Goal: Task Accomplishment & Management: Use online tool/utility

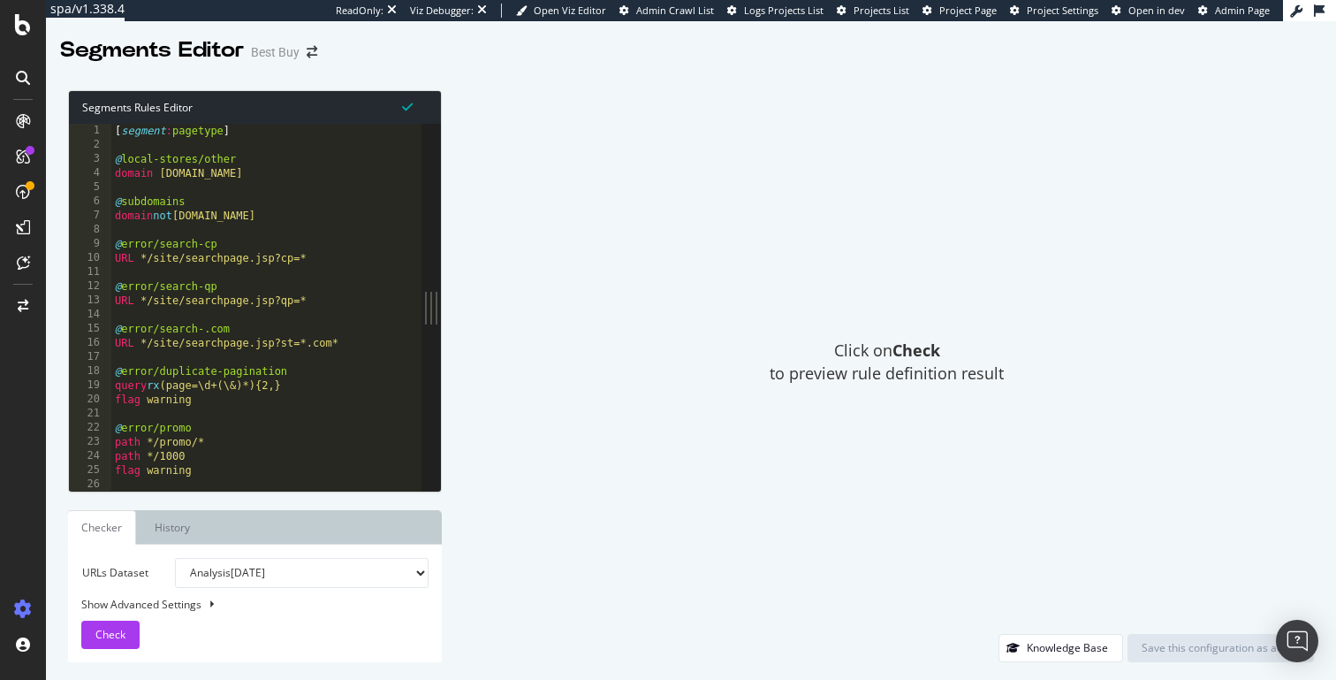
click at [226, 161] on div "[ segment : pagetype ] @ local-stores/other domain [DOMAIN_NAME] @ subdomains d…" at bounding box center [302, 321] width 383 height 395
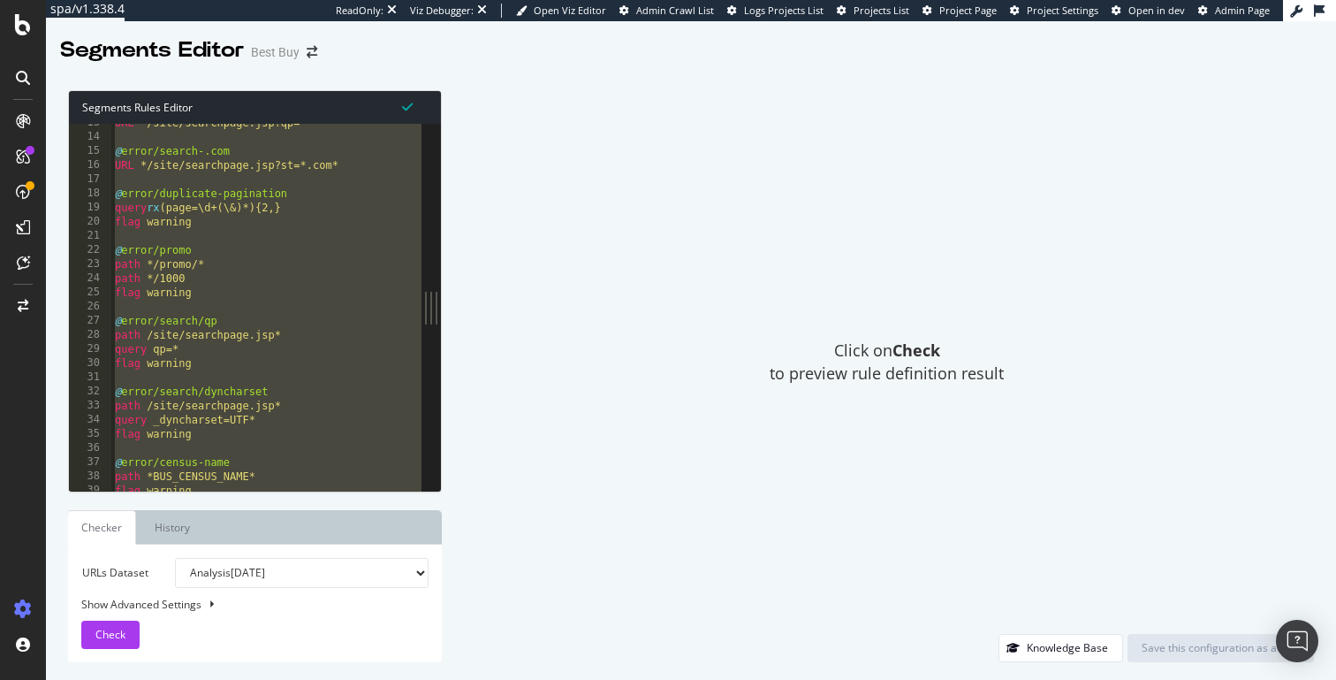
paste textarea "listing_objects product"
type textarea "listing_objects product"
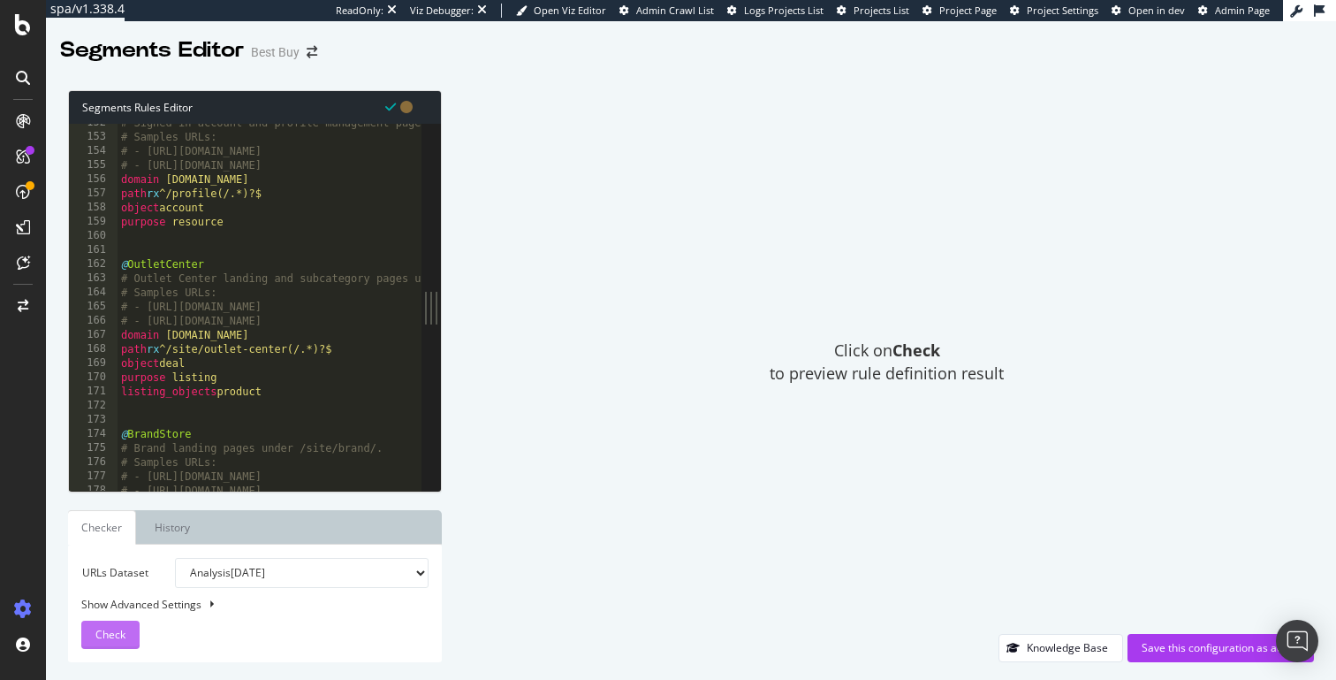
click at [125, 629] on span "Check" at bounding box center [110, 634] width 30 height 15
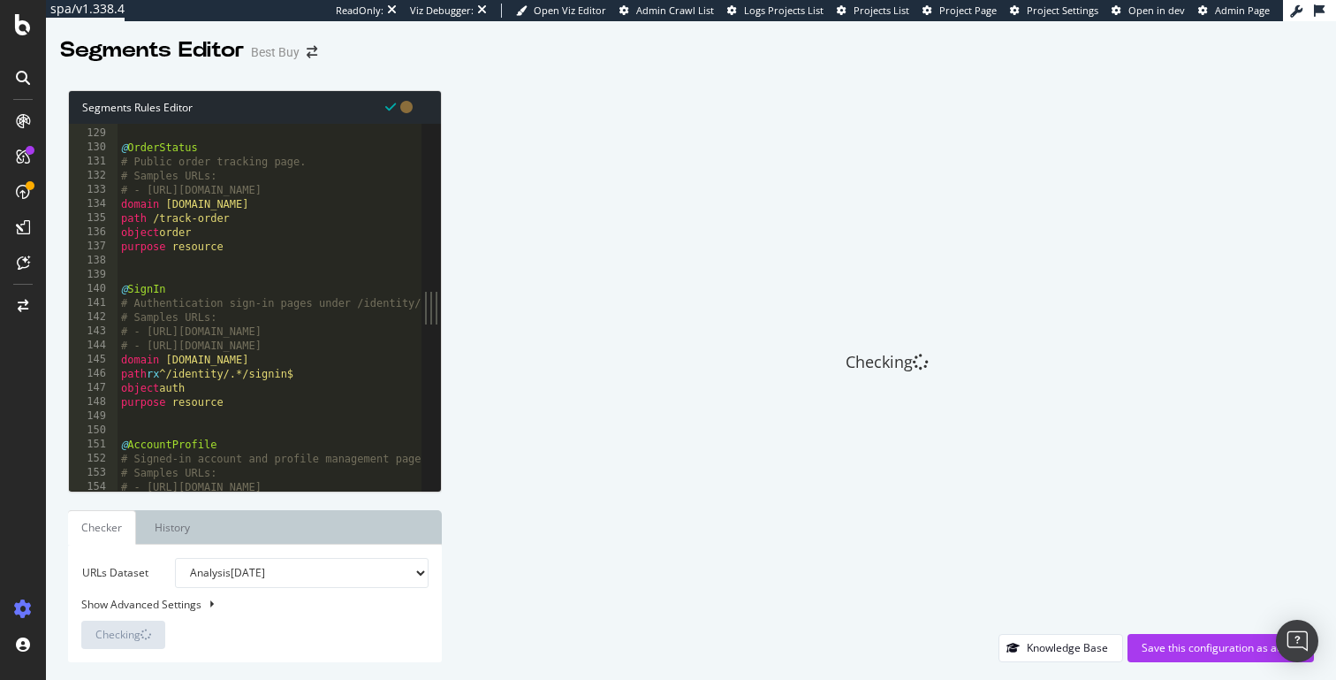
scroll to position [1791, 0]
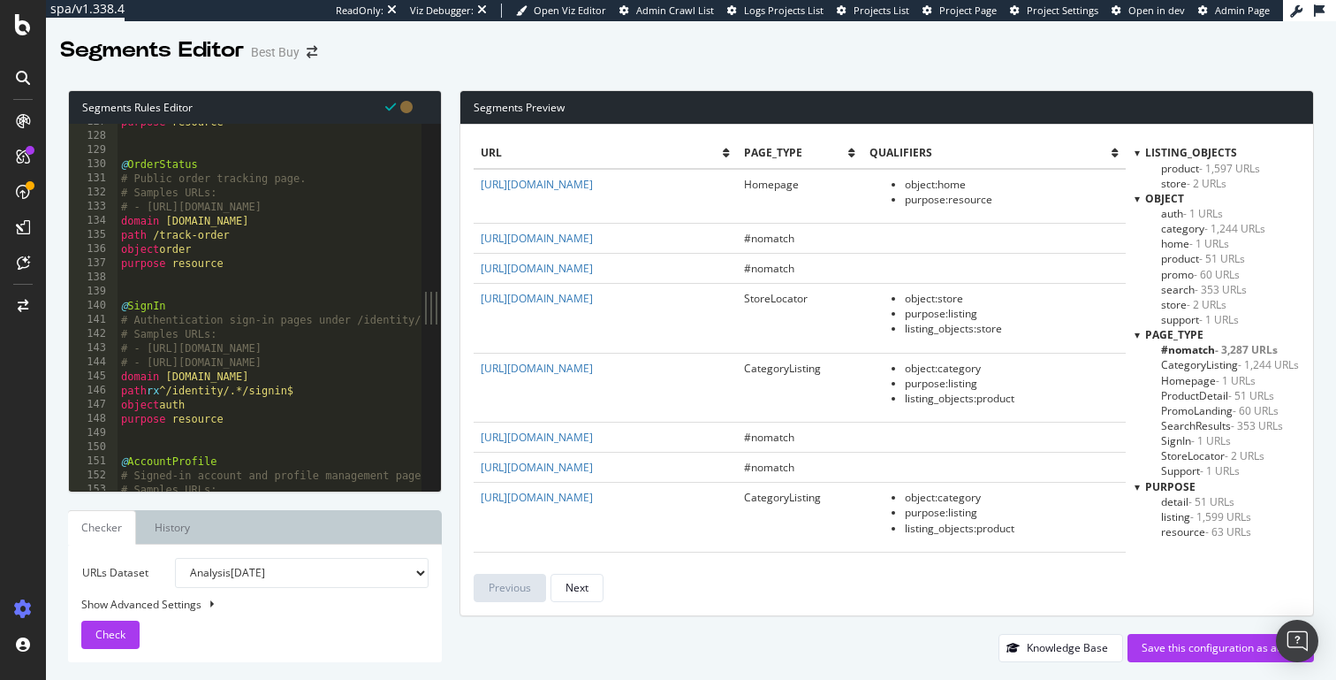
click at [1241, 346] on span "- 3,287 URLs" at bounding box center [1246, 349] width 63 height 15
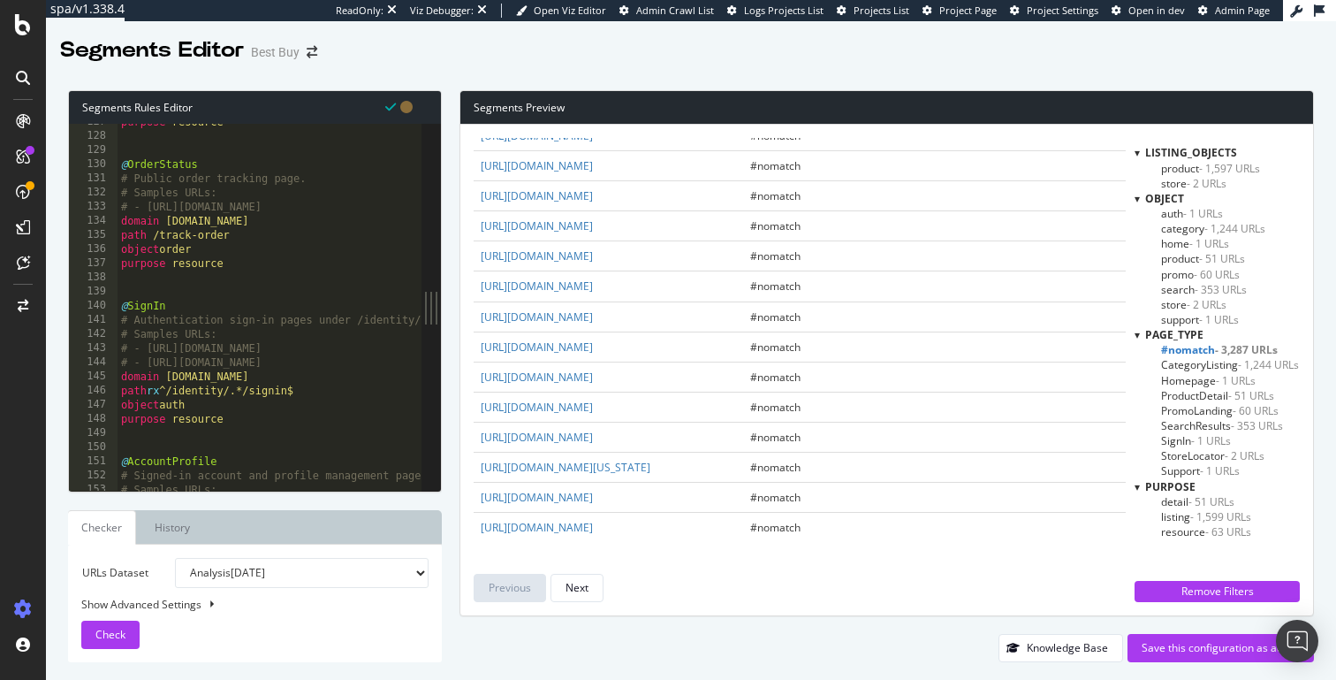
scroll to position [2887, 0]
click at [195, 604] on div "Show Advanced Settings" at bounding box center [241, 604] width 347 height 15
select select "5000"
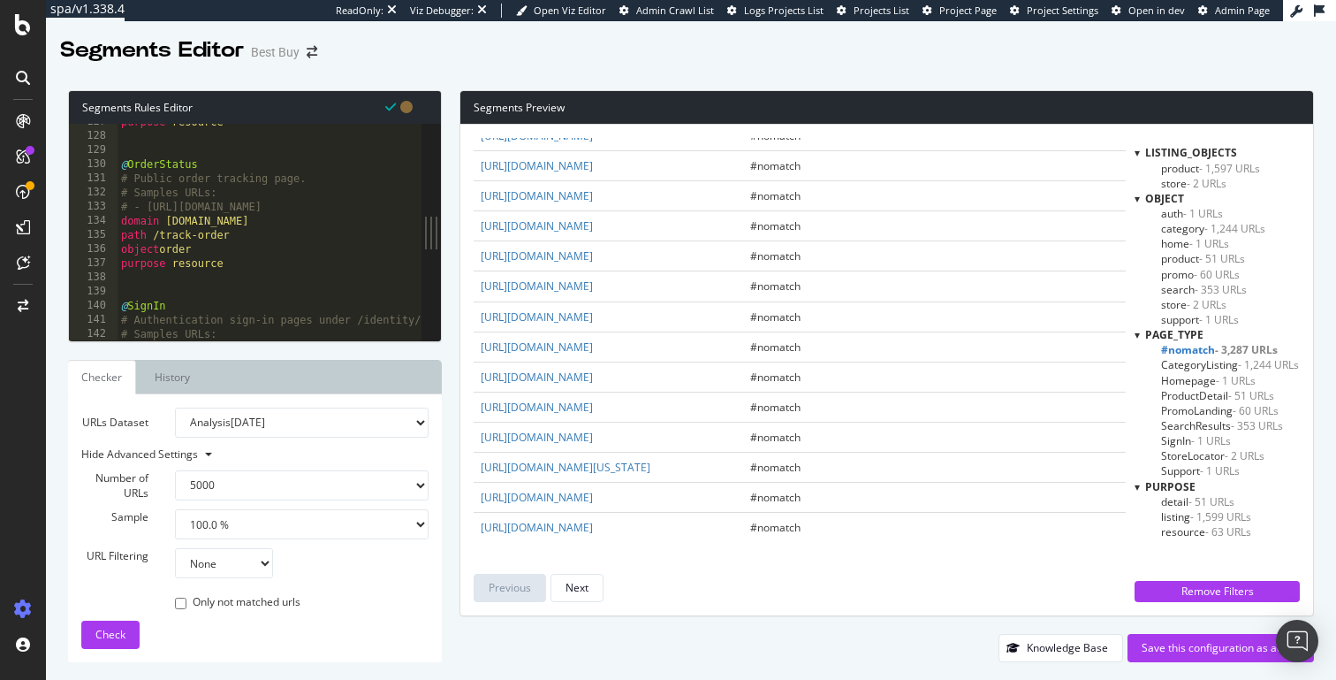
click at [229, 520] on select "1.0 % 10.0 % 20.0 % 50.0 % 100.0 %" at bounding box center [302, 524] width 254 height 30
select select "1"
click at [175, 509] on select "1.0 % 10.0 % 20.0 % 50.0 % 100.0 %" at bounding box center [302, 524] width 254 height 30
click at [106, 636] on span "Check" at bounding box center [110, 634] width 30 height 15
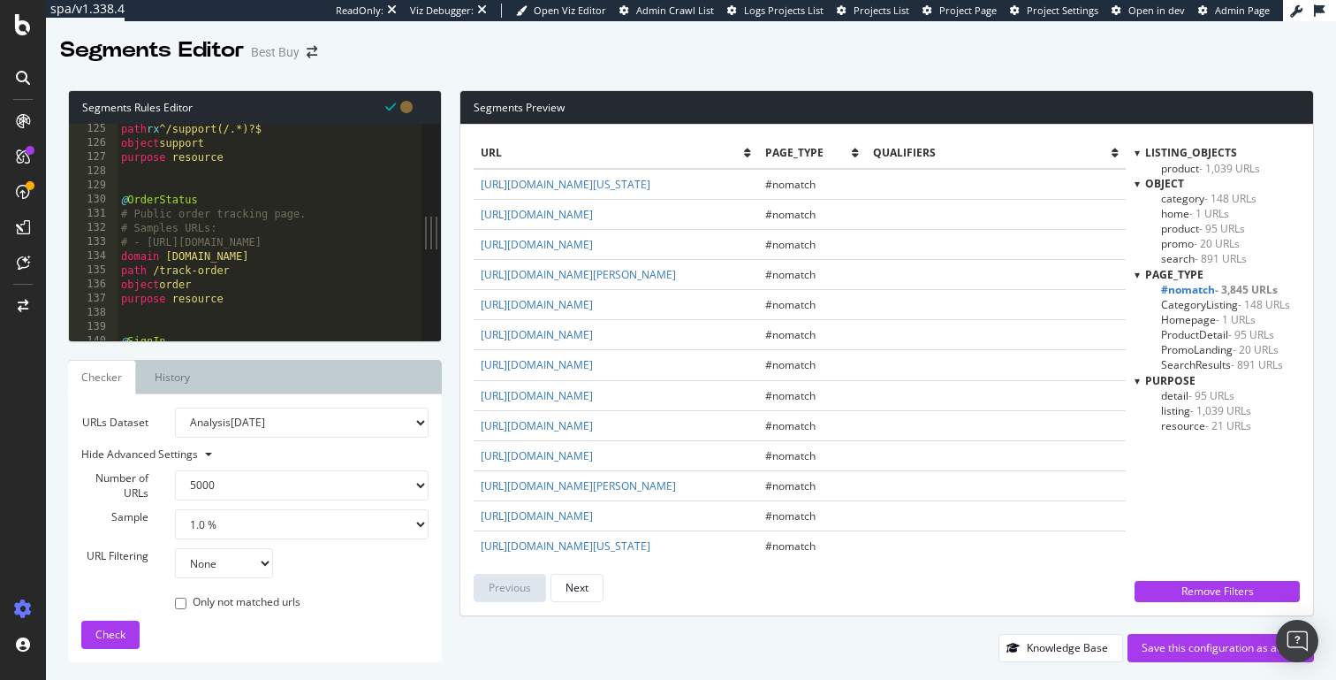
scroll to position [1770, 0]
click at [323, 274] on div "object support purpose resource @ OrderStatus # Public order tracking page. # S…" at bounding box center [471, 243] width 707 height 245
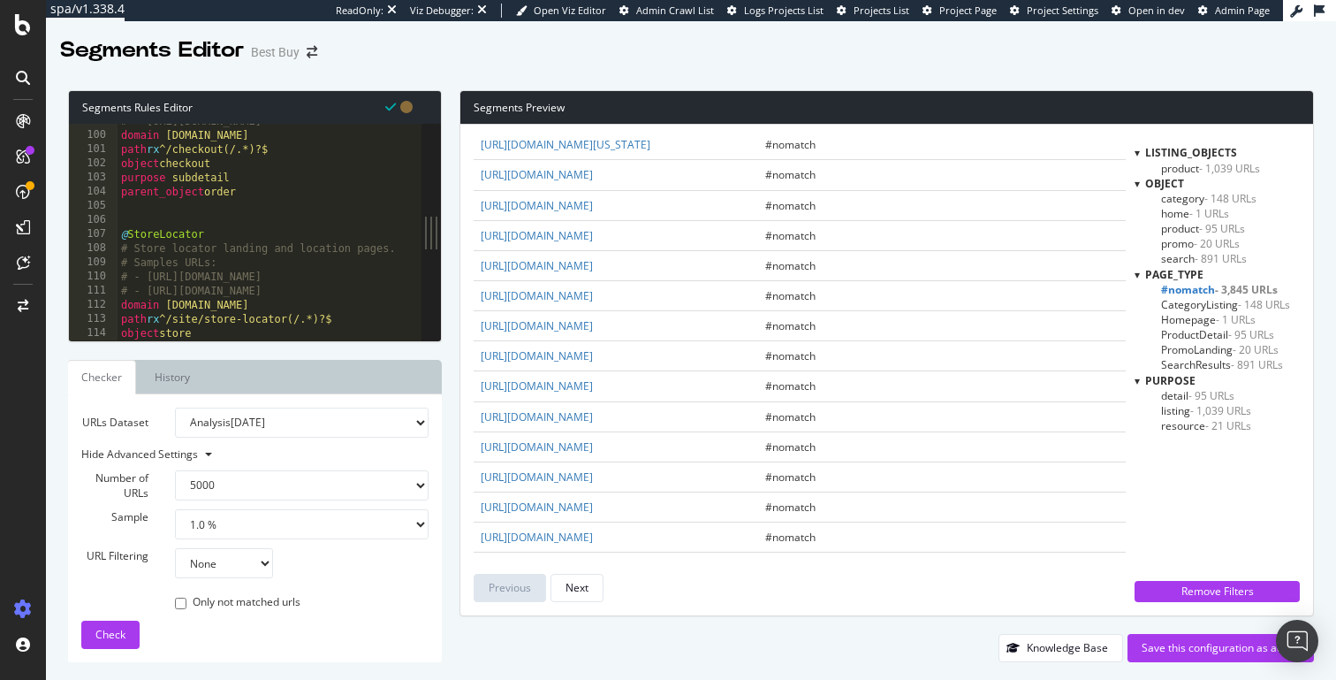
scroll to position [530, 0]
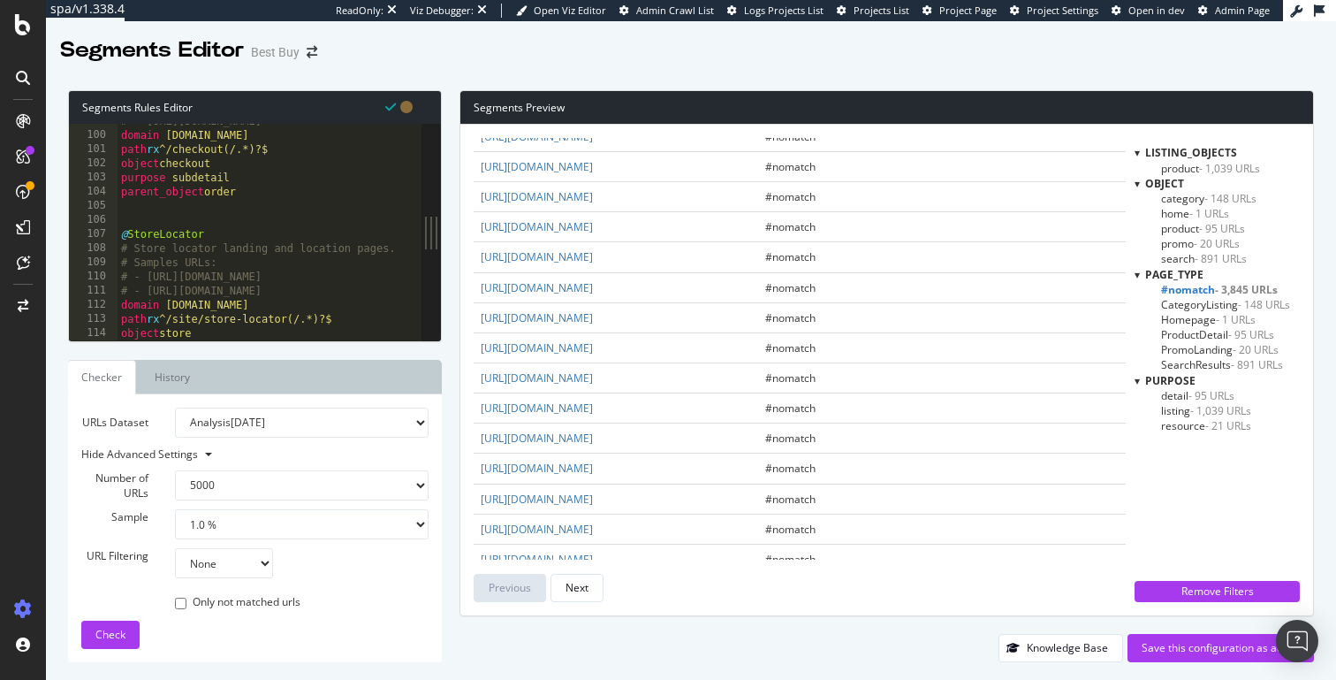
click at [1085, 65] on div "Segments Editor Best Buy" at bounding box center [691, 43] width 1290 height 44
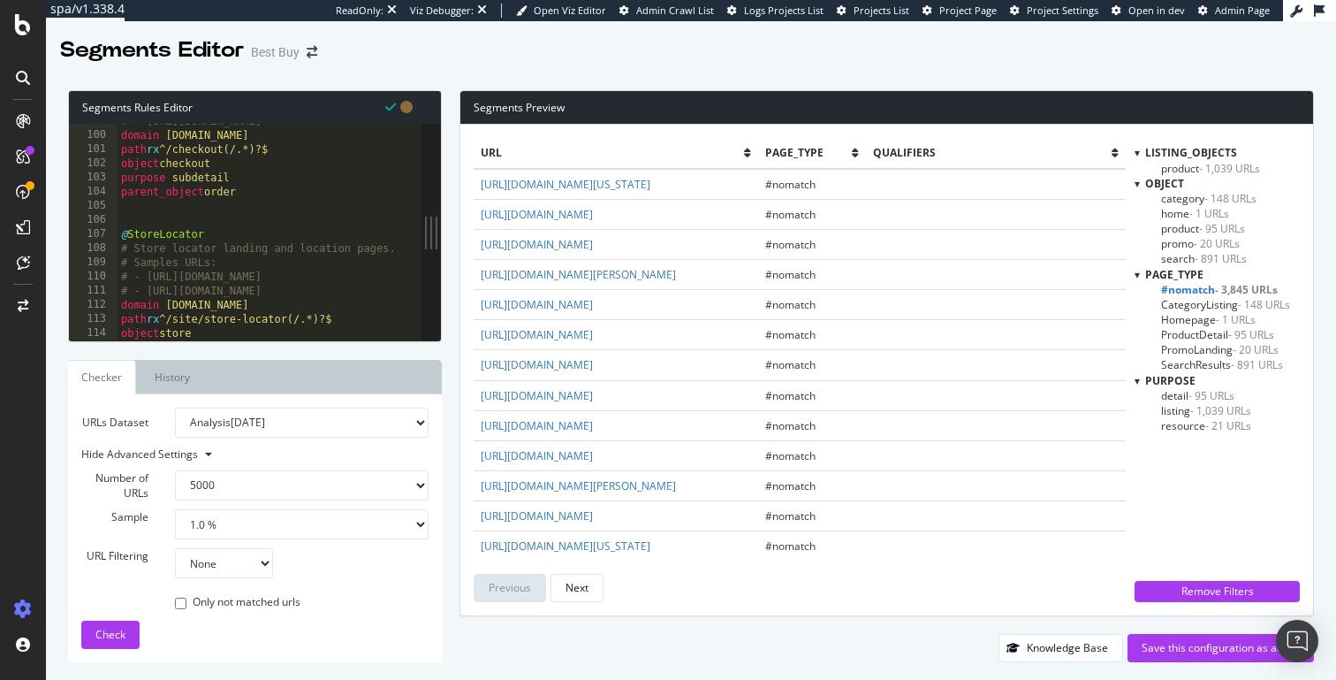
click at [439, 235] on div at bounding box center [431, 232] width 19 height 217
type textarea "# - [URL][DOMAIN_NAME]"
click at [372, 270] on div "# - [URL][DOMAIN_NAME] domain [DOMAIN_NAME] path rx ^/checkout(/.*)?$ object ch…" at bounding box center [471, 236] width 707 height 245
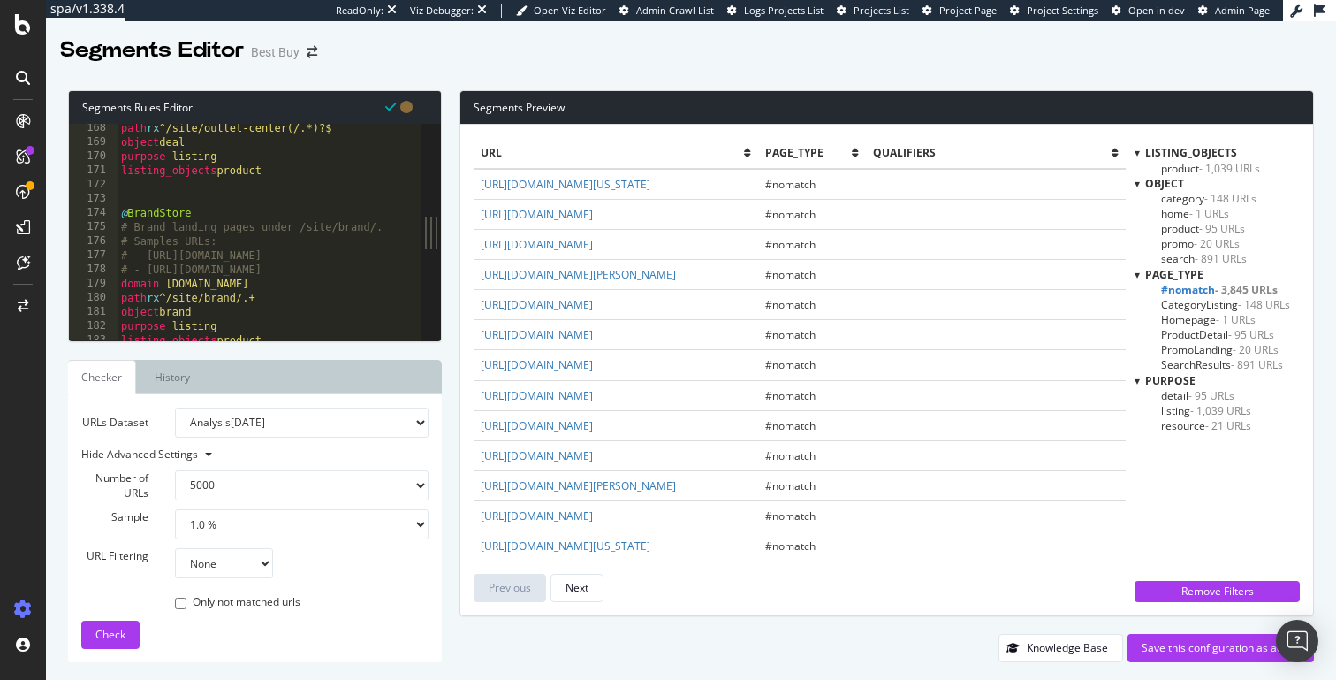
scroll to position [2371, 0]
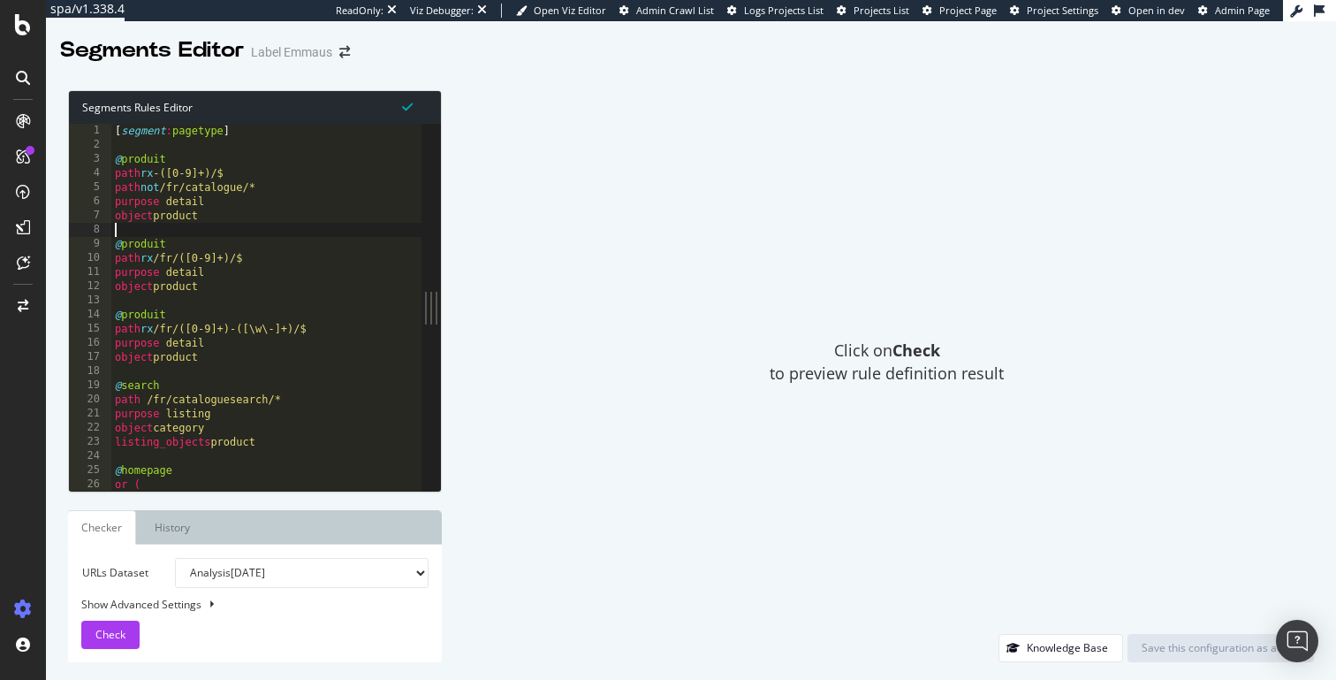
click at [272, 232] on div "[ segment : pagetype ] @ produit path rx -([0-9]+)/$ path not /fr/catalogue/* p…" at bounding box center [266, 321] width 310 height 395
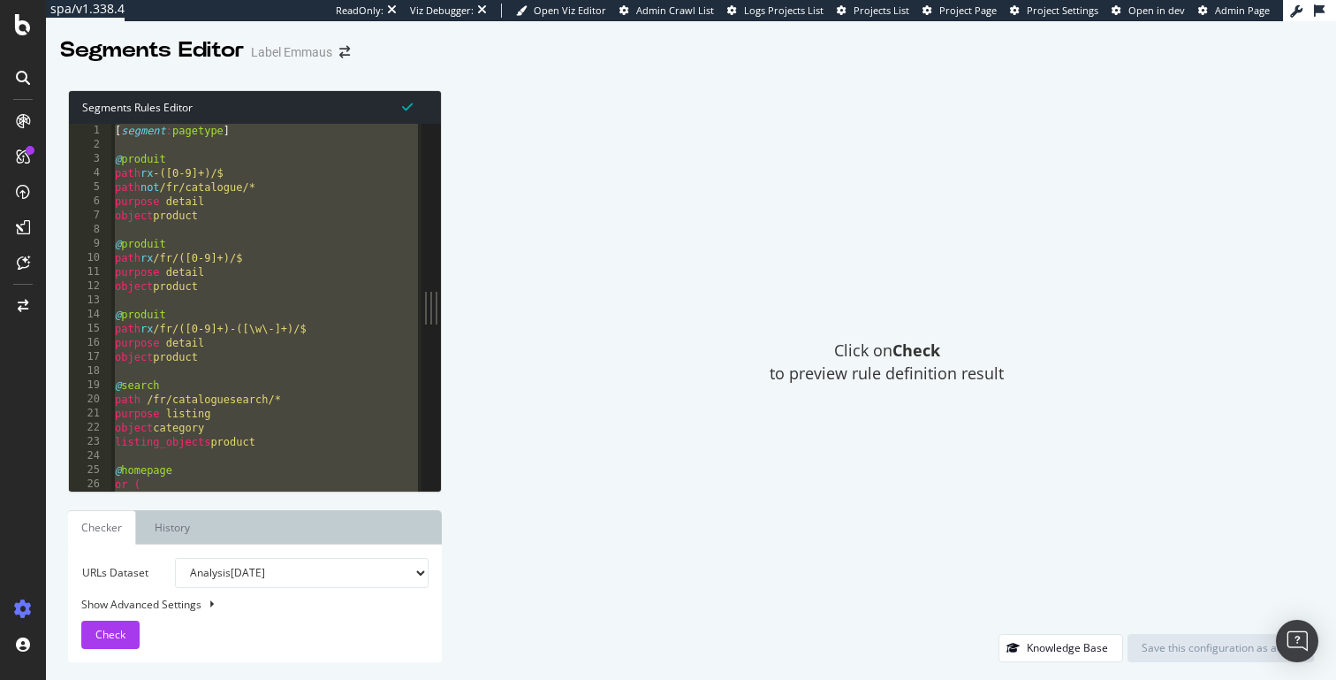
paste textarea "purpose resource"
type textarea "purpose resource"
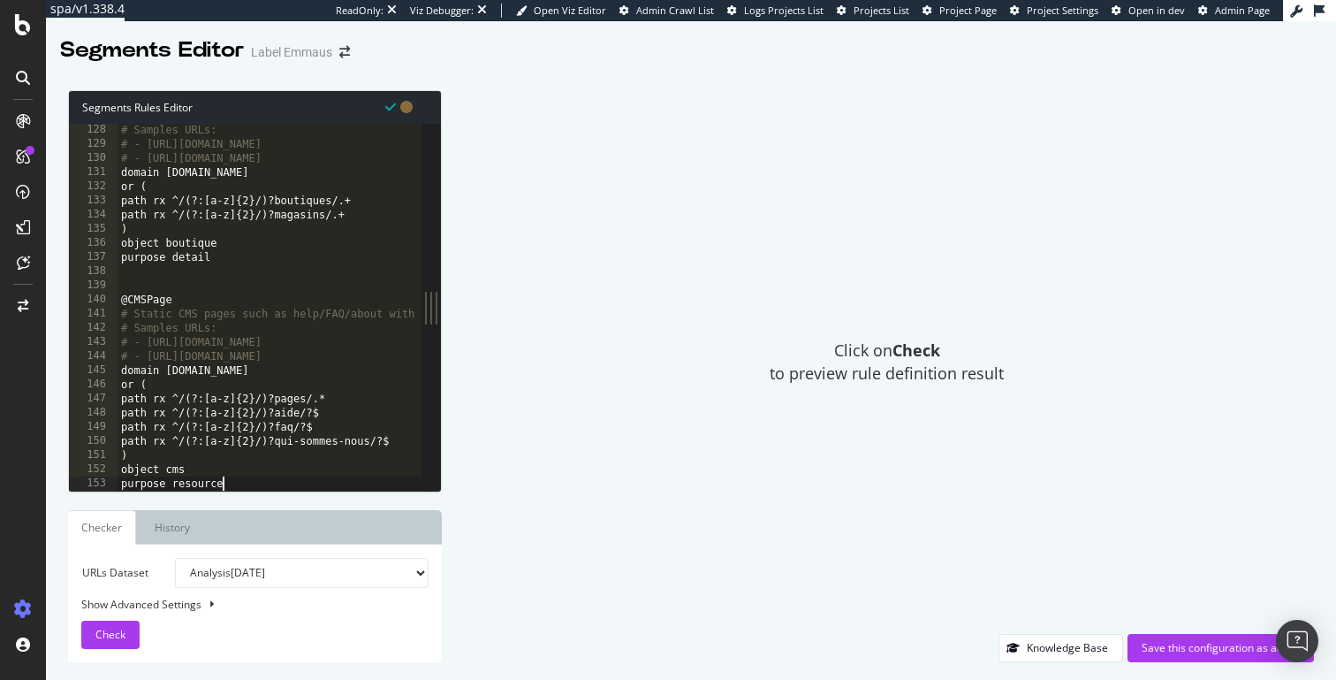
scroll to position [1797, 0]
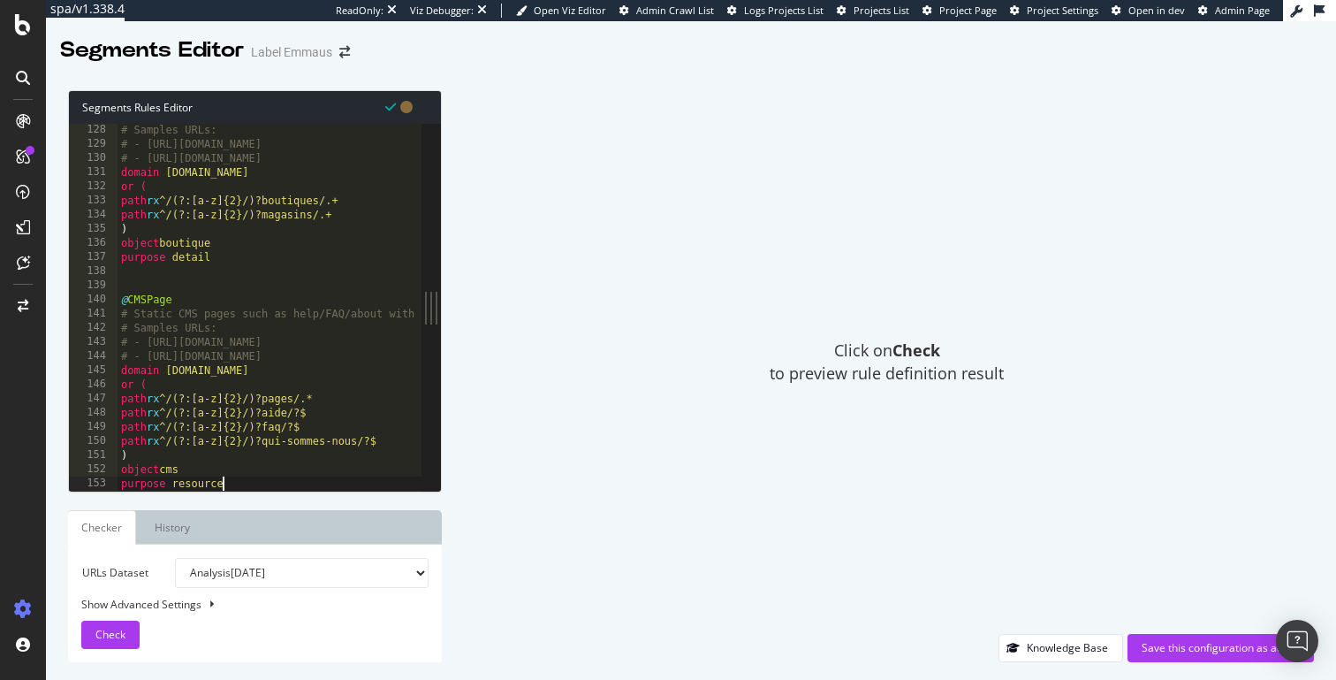
click at [218, 573] on select "Analysis 2025 Oct. 5th Analysis 2025 Oct. 1st Analysis 2025 Sep. 28th Analysis …" at bounding box center [302, 573] width 254 height 30
click at [173, 531] on link "History" at bounding box center [173, 527] width 64 height 34
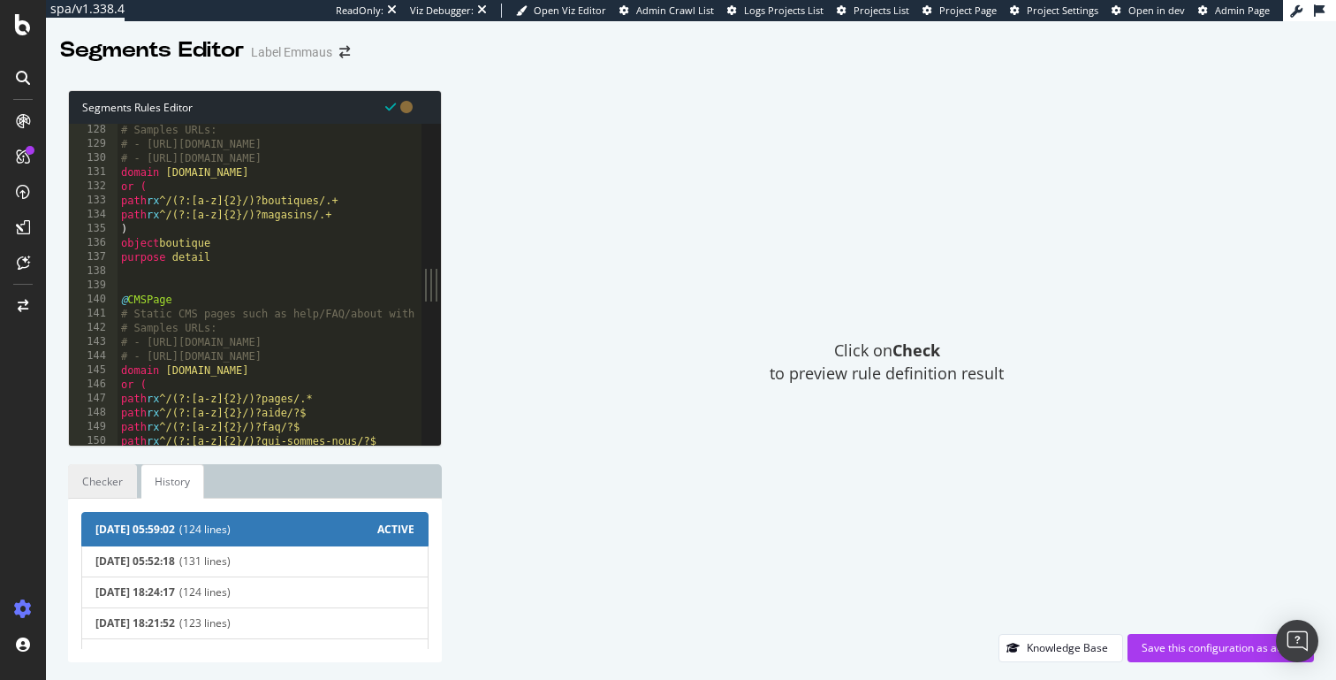
click at [124, 481] on link "Checker" at bounding box center [102, 481] width 69 height 34
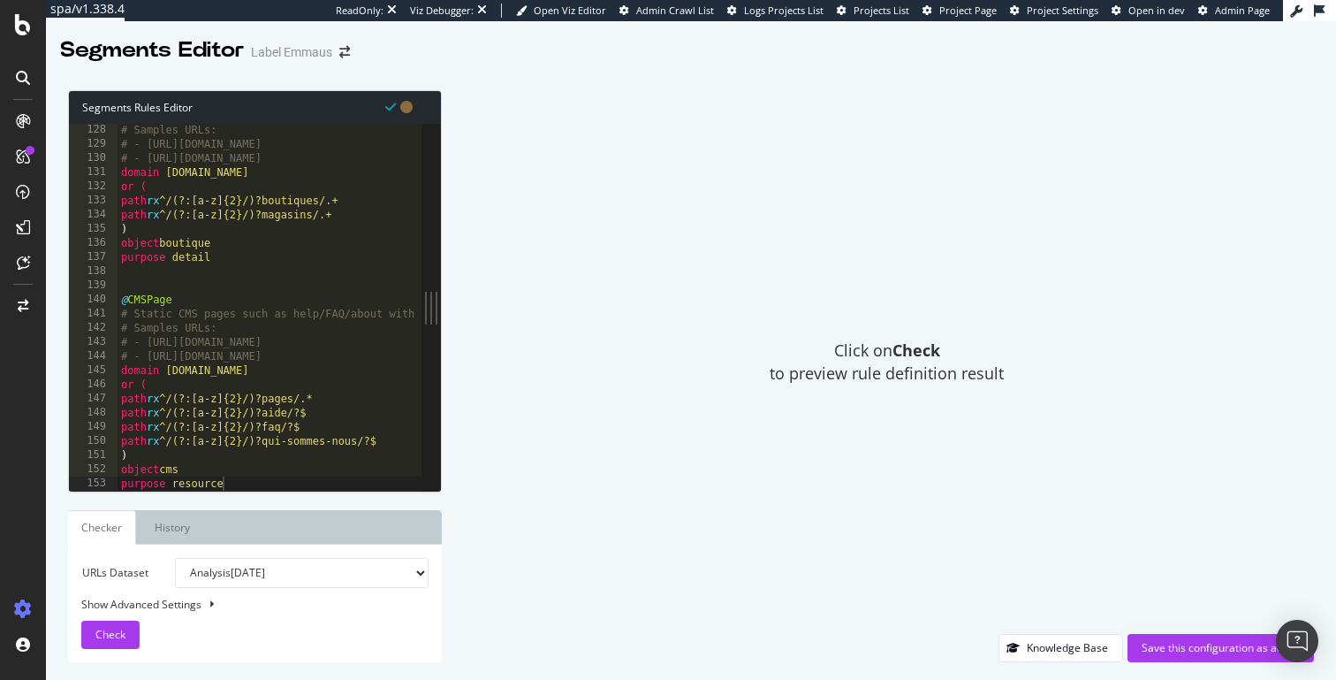
click at [180, 603] on div "Show Advanced Settings" at bounding box center [241, 604] width 347 height 15
select select "5000"
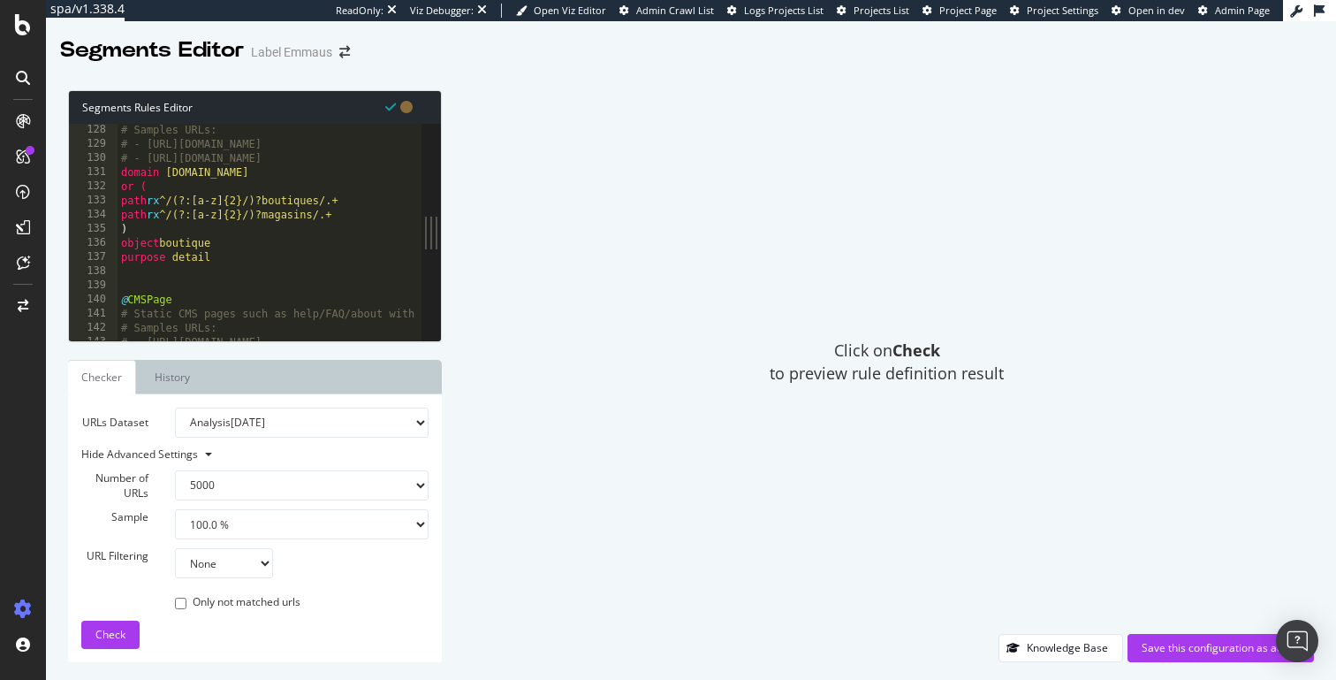
click at [242, 521] on select "1.0 % 10.0 % 20.0 % 50.0 % 100.0 %" at bounding box center [302, 524] width 254 height 30
select select "10"
click at [175, 509] on select "1.0 % 10.0 % 20.0 % 50.0 % 100.0 %" at bounding box center [302, 524] width 254 height 30
click at [111, 625] on div "Check" at bounding box center [110, 634] width 30 height 27
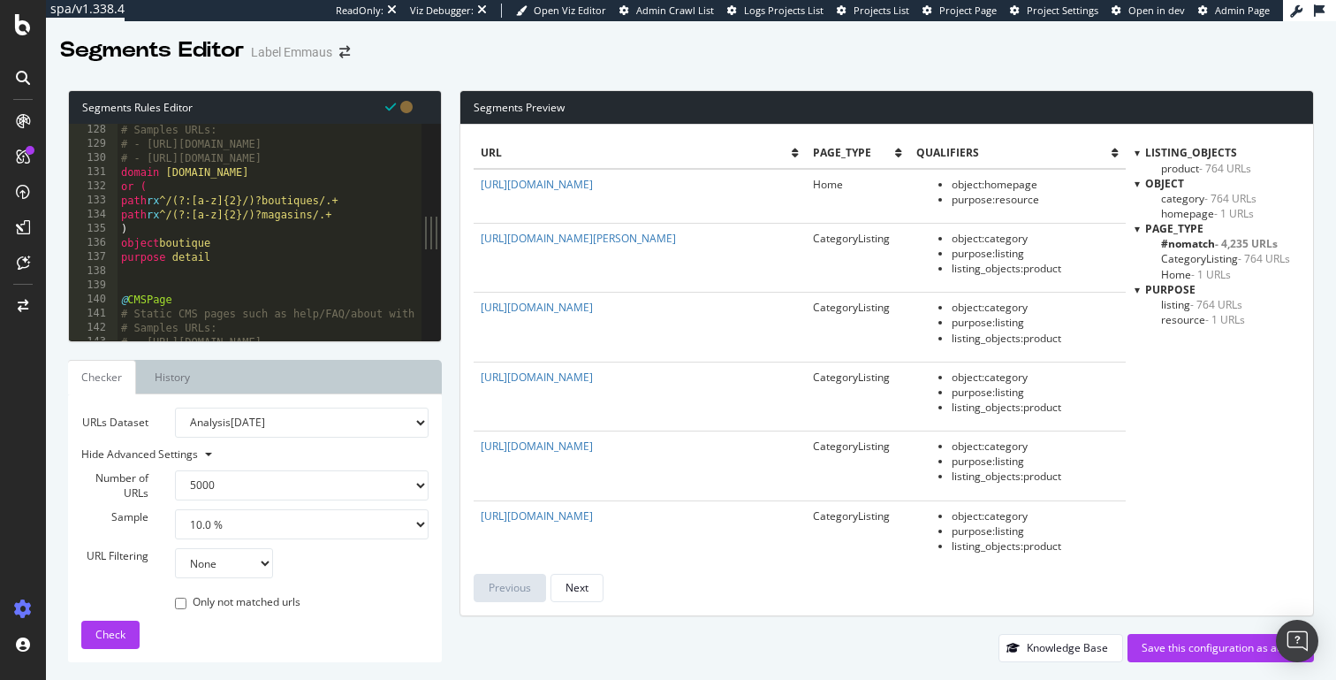
click at [1192, 245] on span "#nomatch - 4,235 URLs" at bounding box center [1219, 243] width 117 height 15
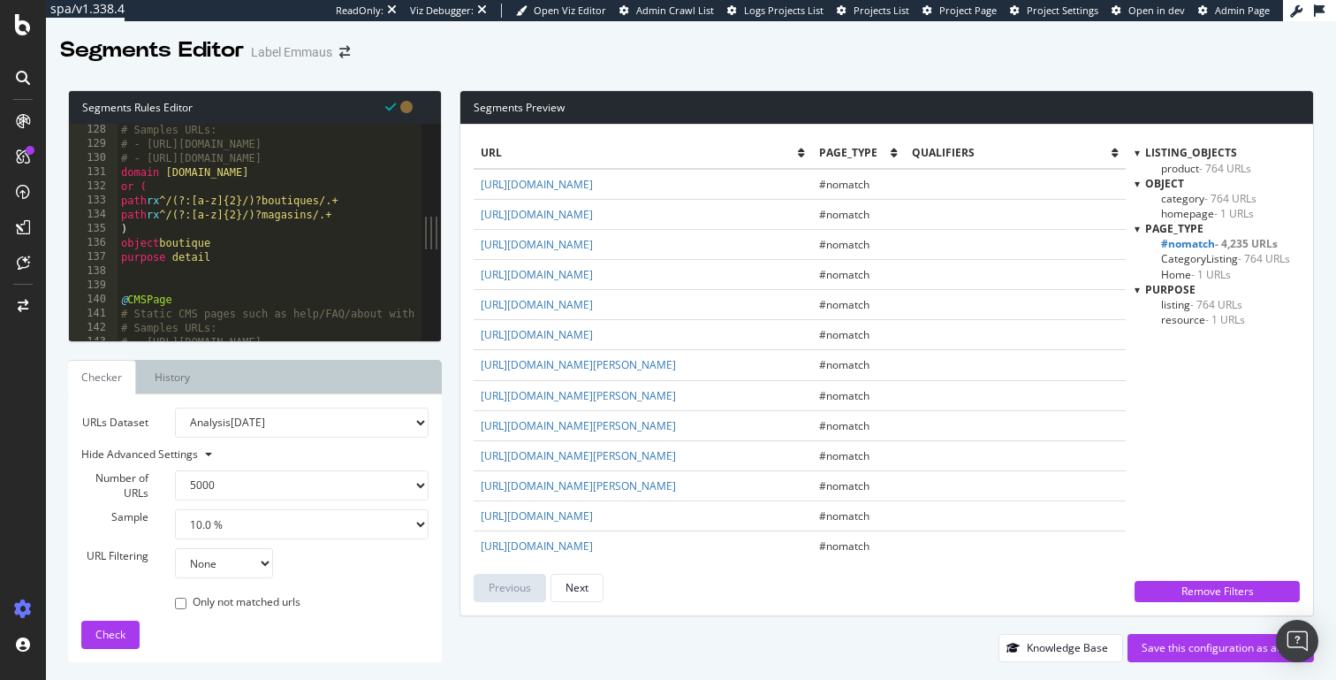
click at [1192, 245] on span "#nomatch - 4,235 URLs" at bounding box center [1219, 243] width 117 height 15
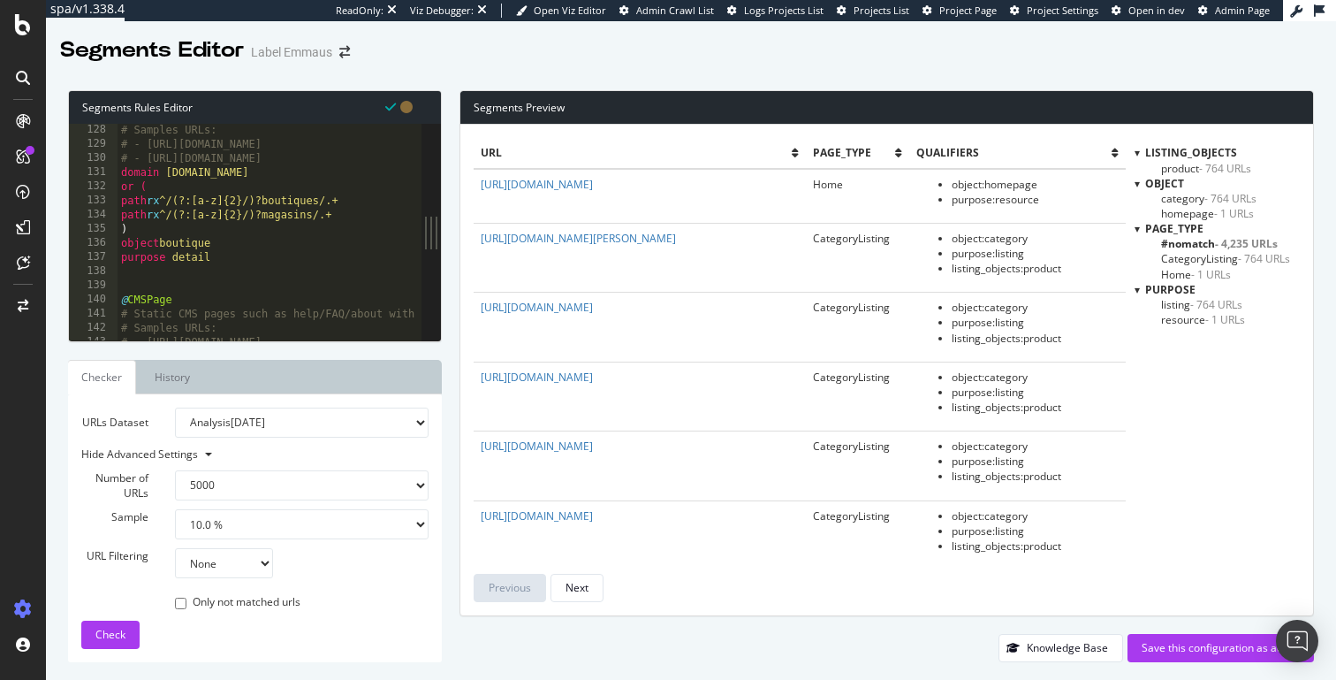
click at [1205, 237] on span "#nomatch - 4,235 URLs" at bounding box center [1219, 243] width 117 height 15
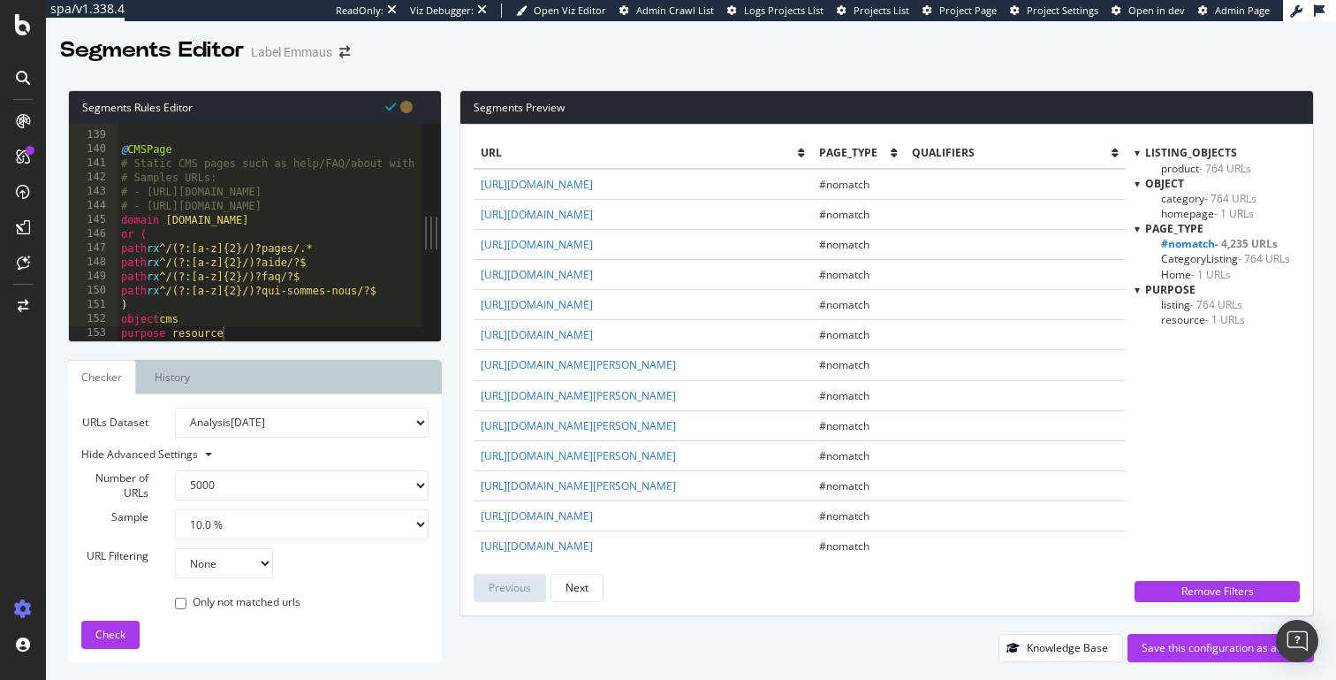
scroll to position [1947, 0]
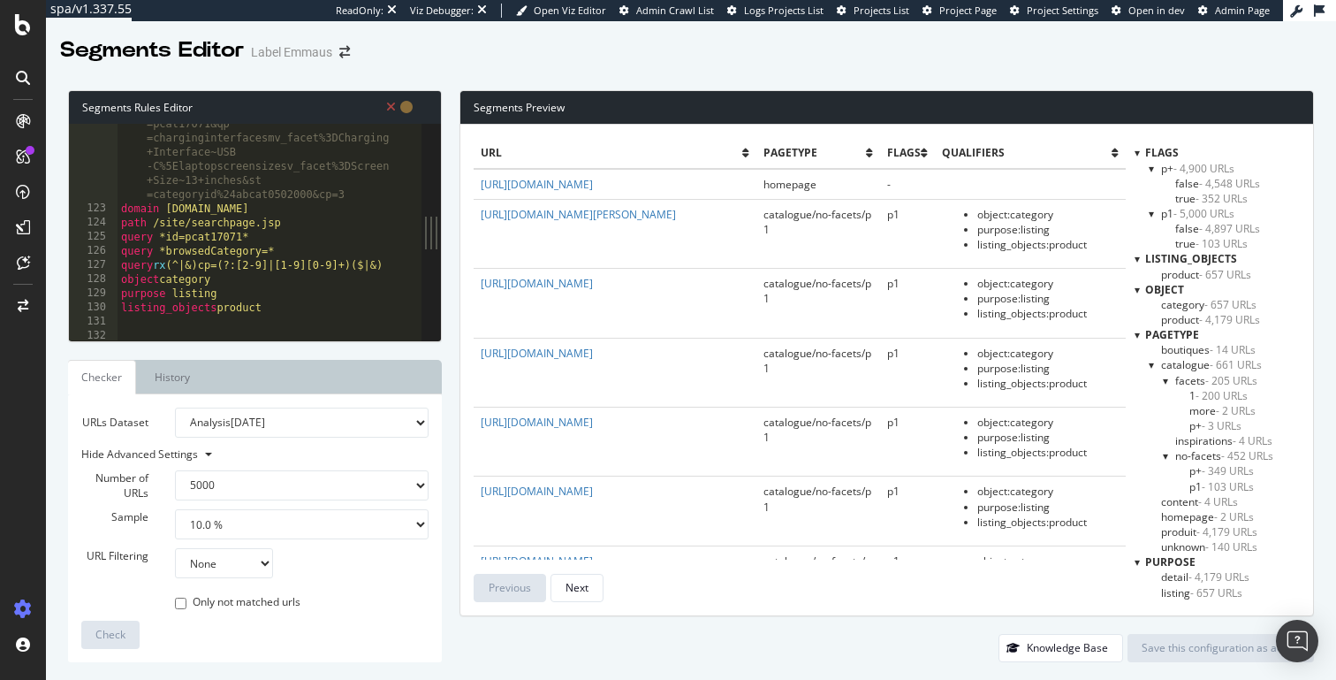
select select "5000"
select select "10"
click at [841, 86] on div "Segments Rules Editor path rx ^/site/promo/[^/?#]+$ 122 123 124 125 126 127 128…" at bounding box center [691, 375] width 1290 height 607
